Goal: Information Seeking & Learning: Learn about a topic

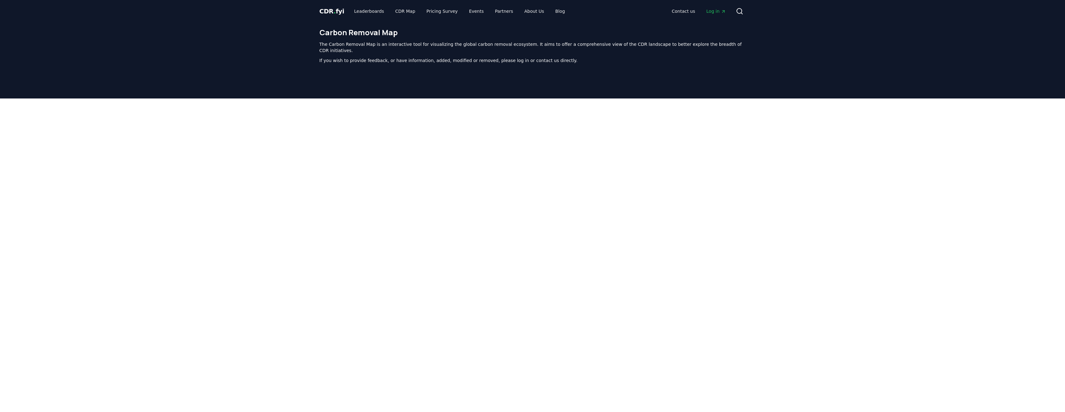
scroll to position [192, 0]
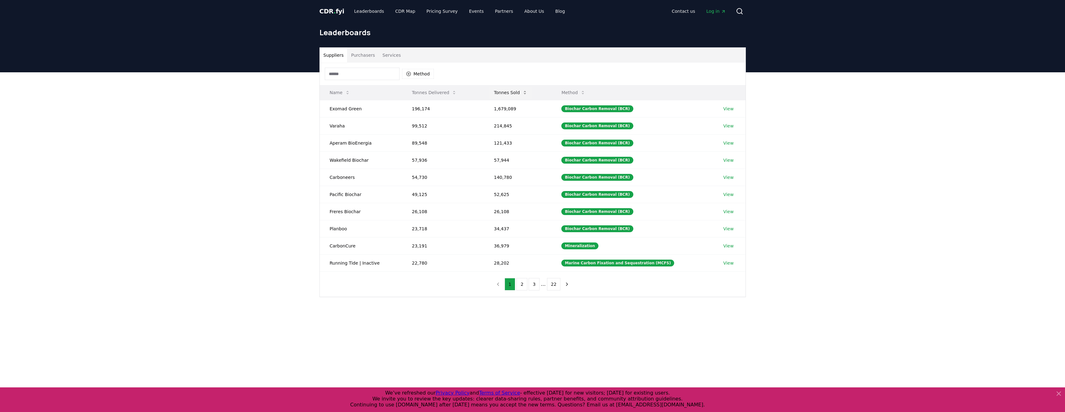
click at [508, 91] on button "Tonnes Sold" at bounding box center [510, 92] width 43 height 12
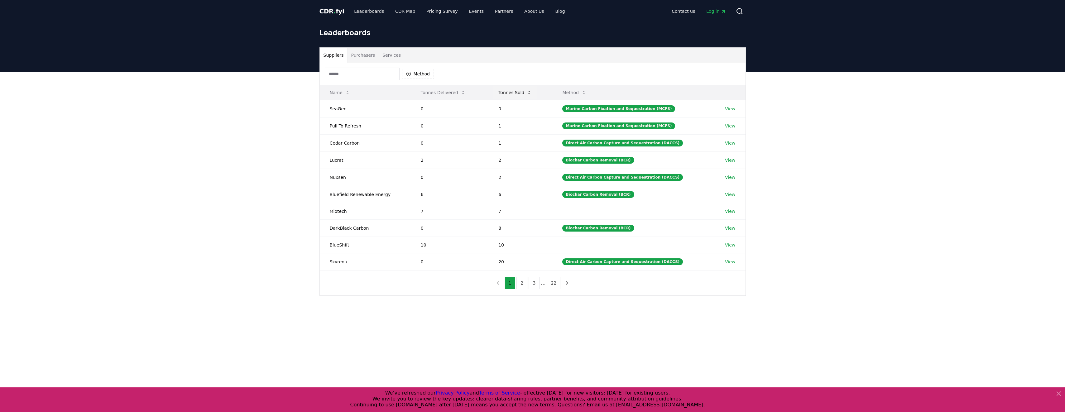
click at [508, 92] on button "Tonnes Sold" at bounding box center [514, 92] width 43 height 12
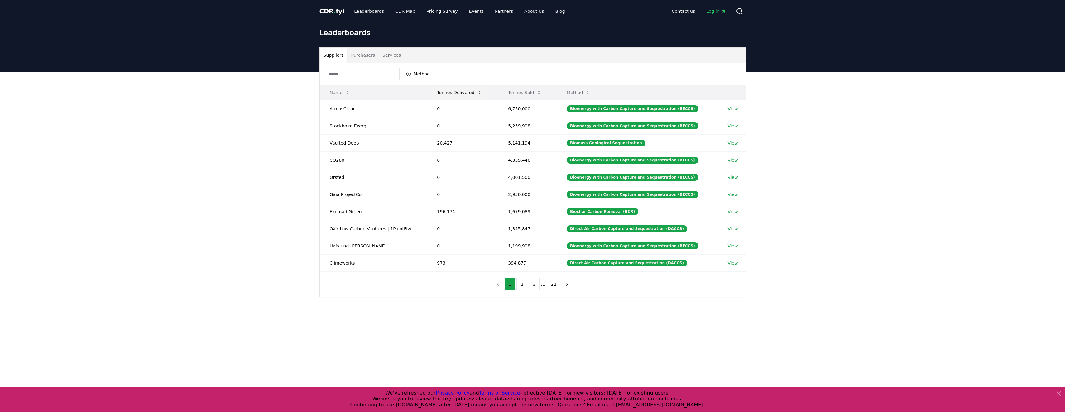
click at [451, 91] on button "Tonnes Delivered" at bounding box center [459, 92] width 55 height 12
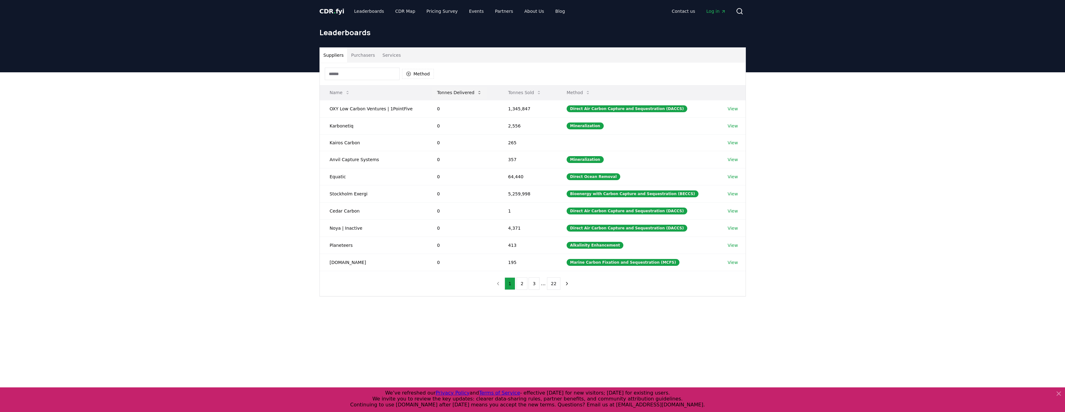
click at [451, 91] on button "Tonnes Delivered" at bounding box center [459, 92] width 55 height 12
